Goal: Register for event/course

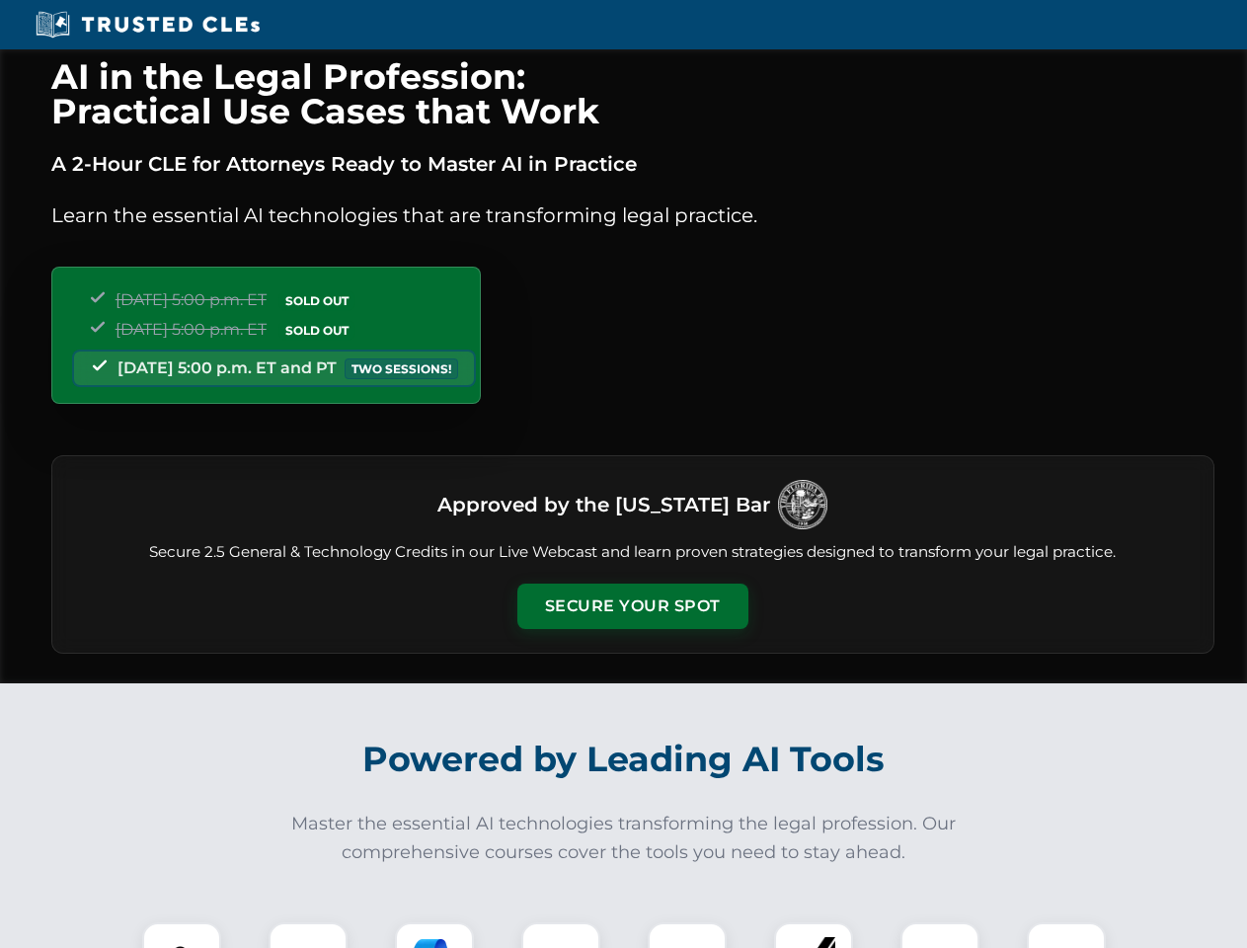
click at [632, 606] on button "Secure Your Spot" at bounding box center [633, 606] width 231 height 45
click at [182, 935] on img at bounding box center [181, 961] width 57 height 57
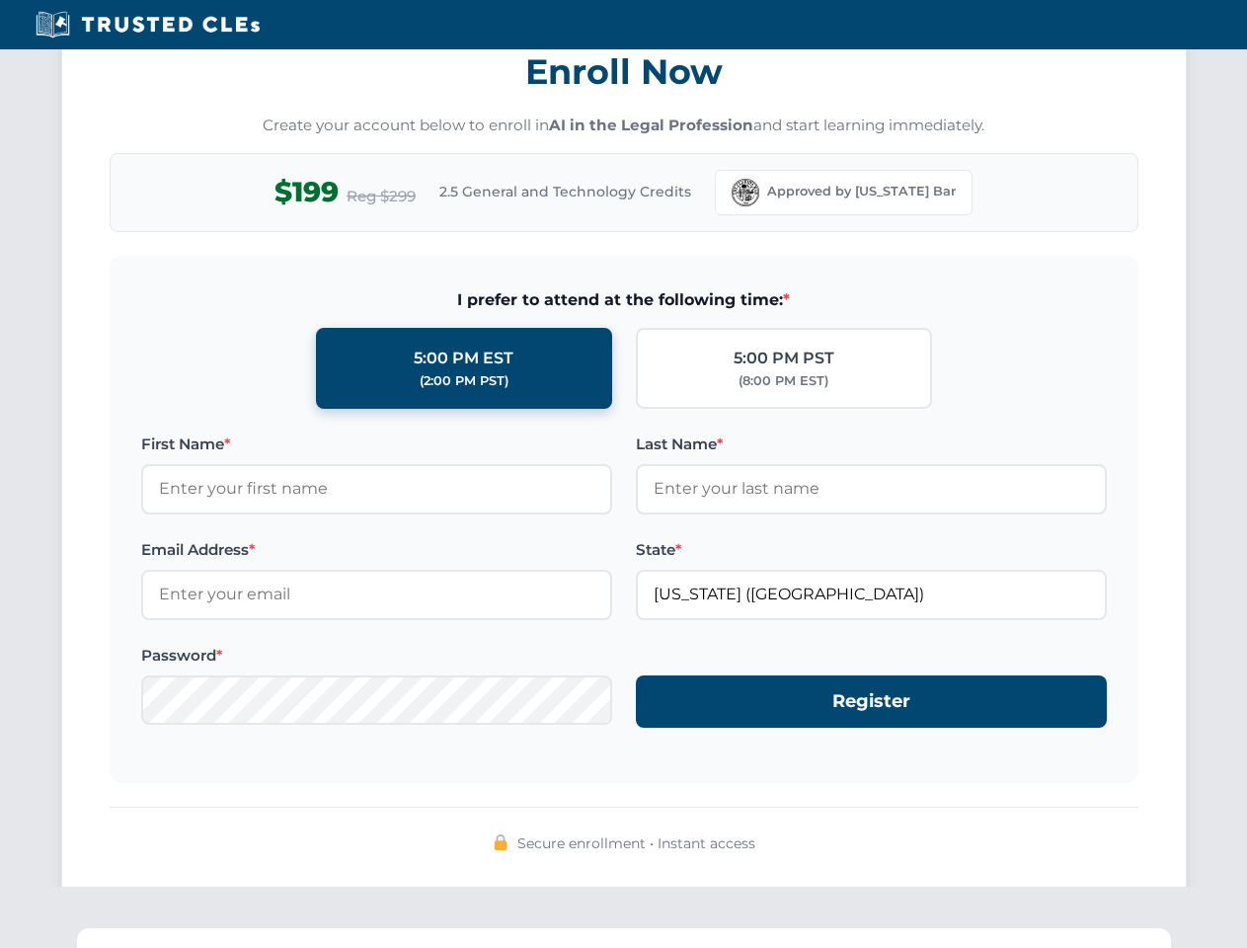
scroll to position [1939, 0]
